Goal: Book appointment/travel/reservation

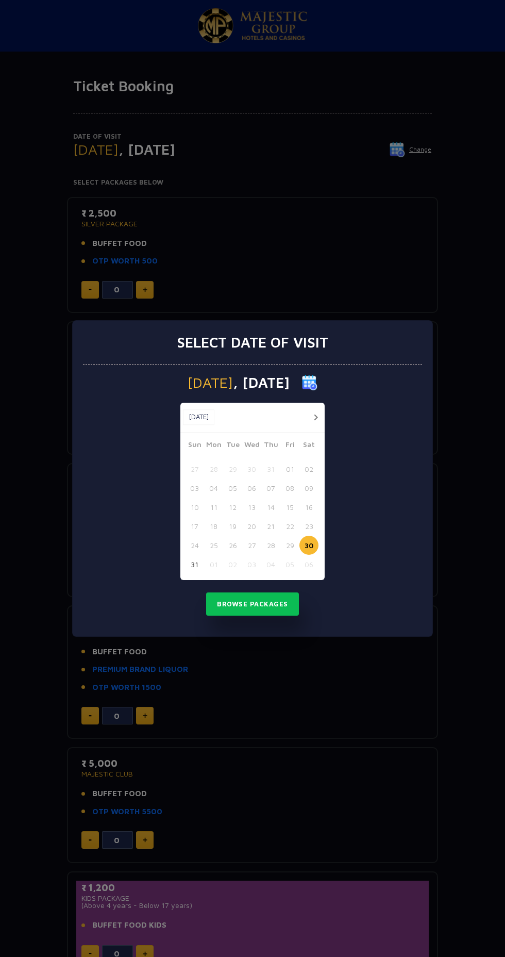
click at [197, 561] on button "31" at bounding box center [194, 564] width 19 height 19
click at [267, 605] on button "Browse Packages" at bounding box center [252, 605] width 93 height 24
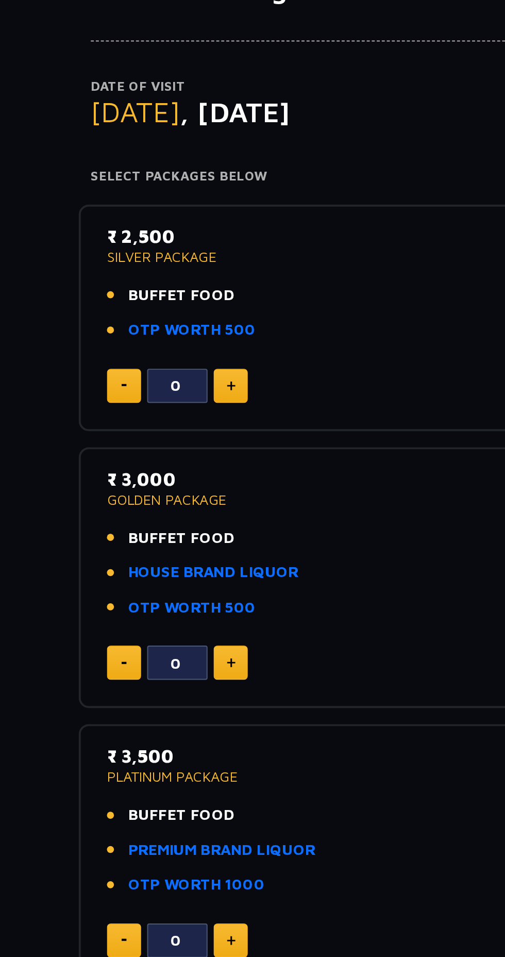
click at [146, 432] on img at bounding box center [145, 431] width 5 height 5
type input "2"
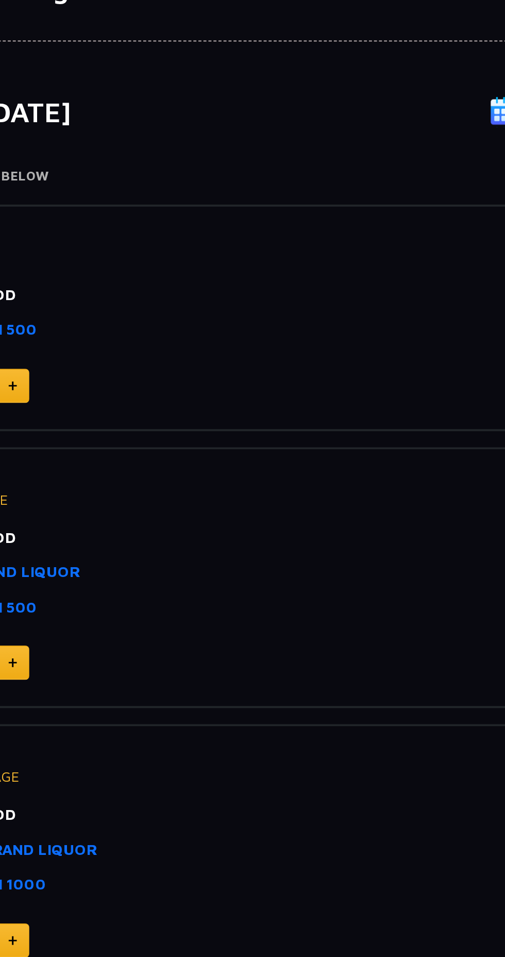
click at [247, 474] on p "₹ 3,500" at bounding box center [252, 479] width 342 height 14
click at [337, 243] on li "BUFFET FOOD" at bounding box center [252, 244] width 342 height 12
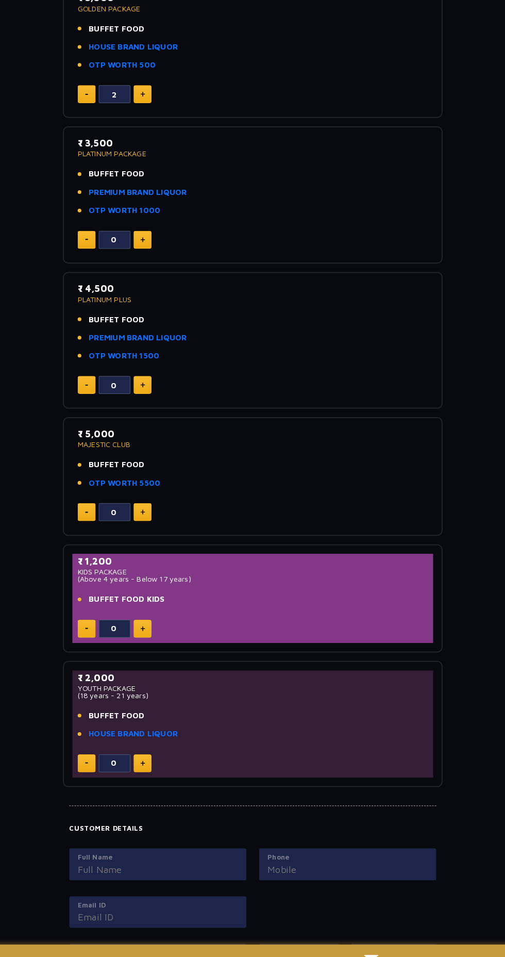
scroll to position [338, 0]
